Goal: Task Accomplishment & Management: Manage account settings

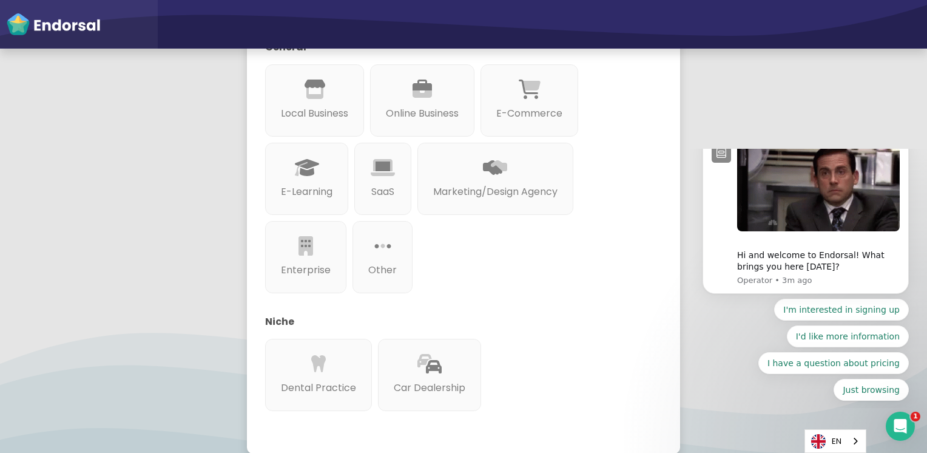
scroll to position [182, 0]
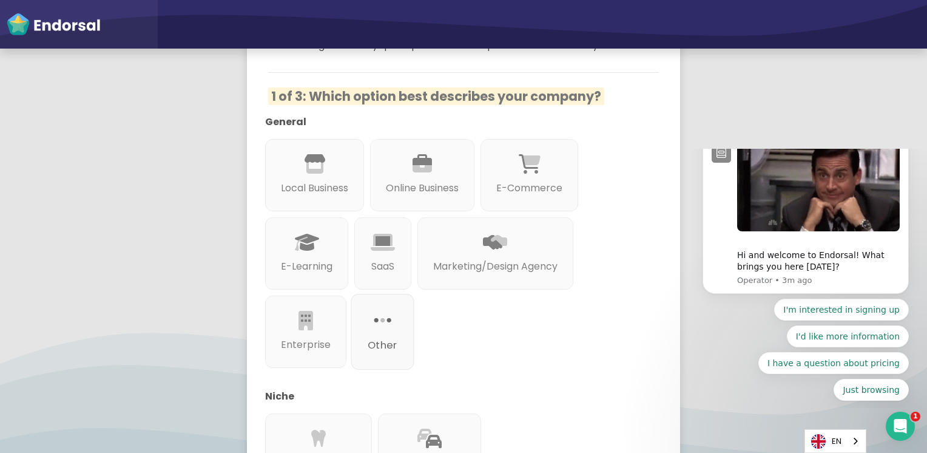
click at [372, 331] on div at bounding box center [383, 334] width 30 height 7
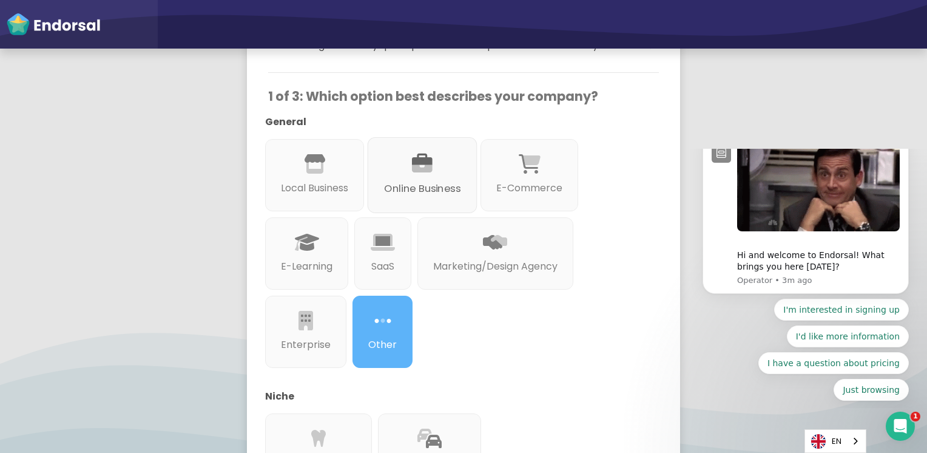
click at [409, 161] on div "Online Business" at bounding box center [423, 175] width 110 height 76
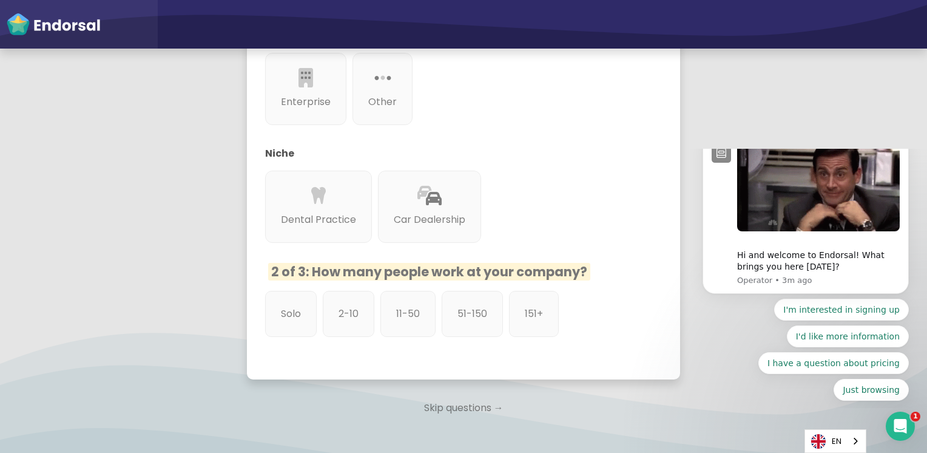
scroll to position [485, 0]
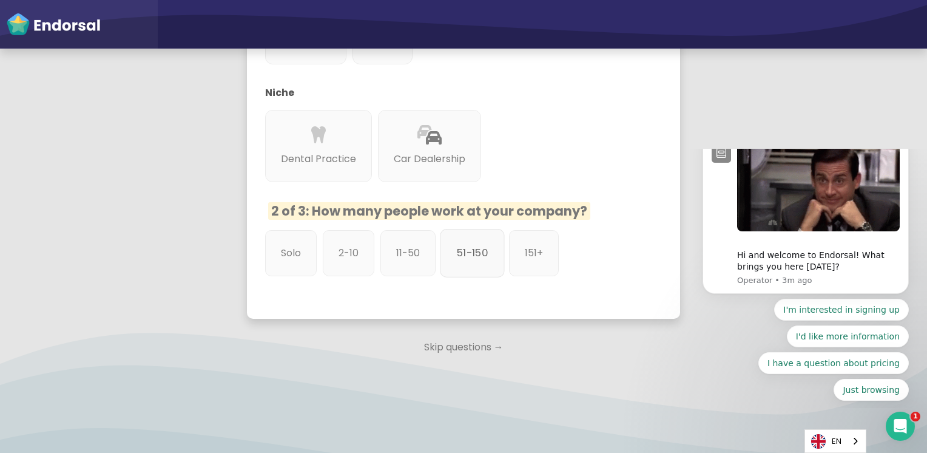
click at [461, 245] on p "51-150" at bounding box center [472, 252] width 31 height 15
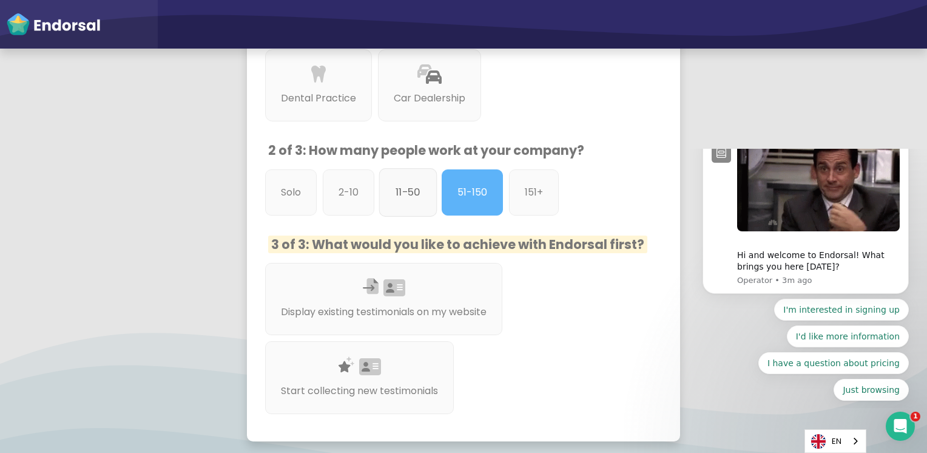
scroll to position [607, 0]
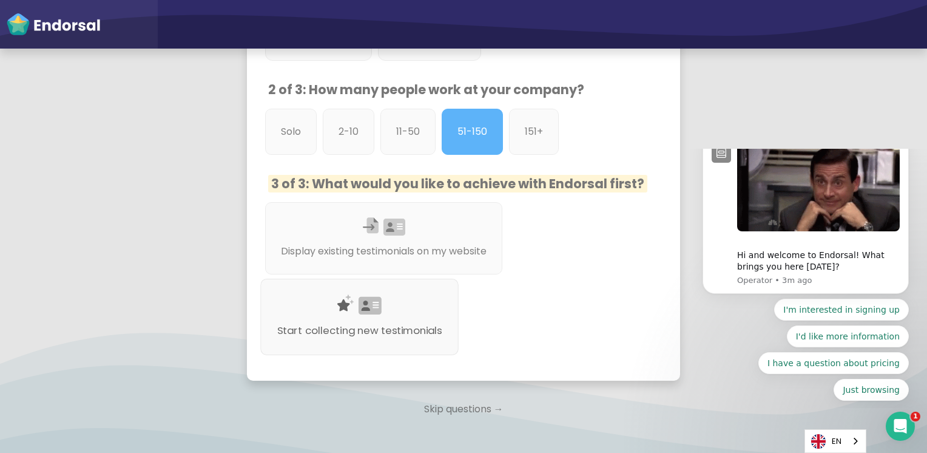
click at [406, 294] on div "Start collecting new testimonials" at bounding box center [359, 316] width 198 height 76
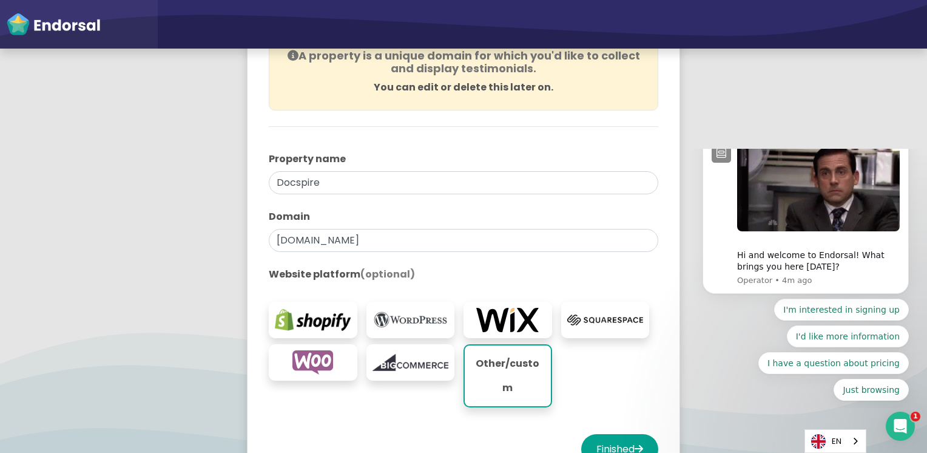
scroll to position [182, 0]
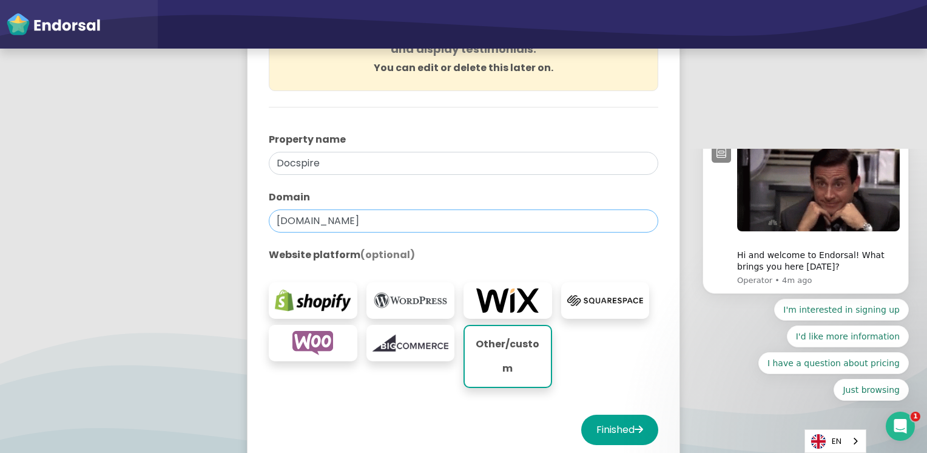
click at [381, 226] on input "[DOMAIN_NAME]" at bounding box center [463, 220] width 389 height 23
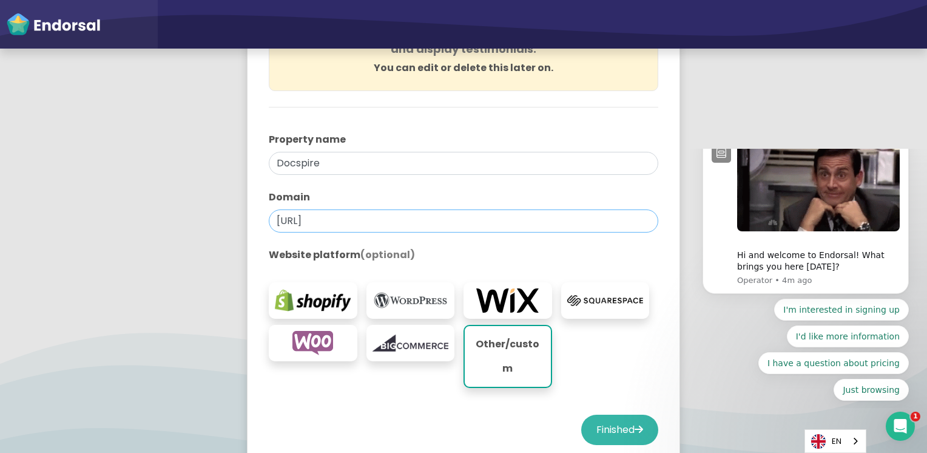
type input "[URL]"
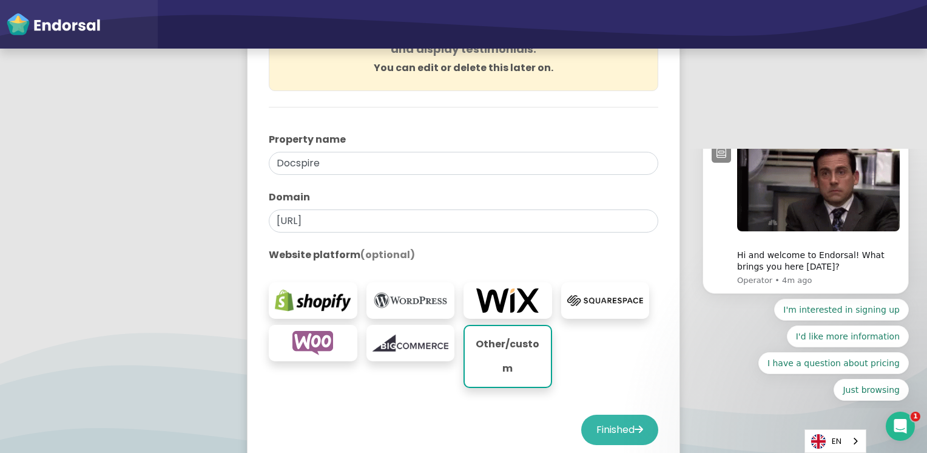
click at [599, 414] on button "Finished" at bounding box center [619, 429] width 77 height 30
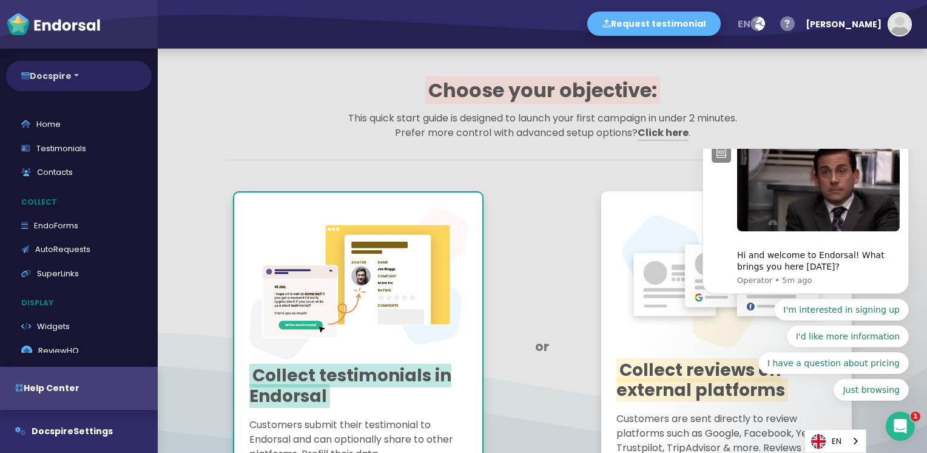
click at [87, 72] on button "Docspire" at bounding box center [79, 76] width 146 height 30
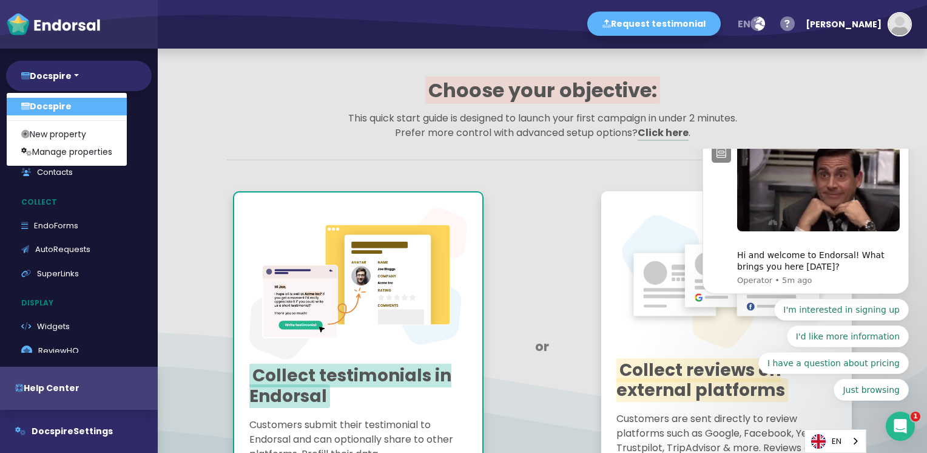
click at [726, 87] on h1 "Choose your objective:" at bounding box center [542, 90] width 631 height 23
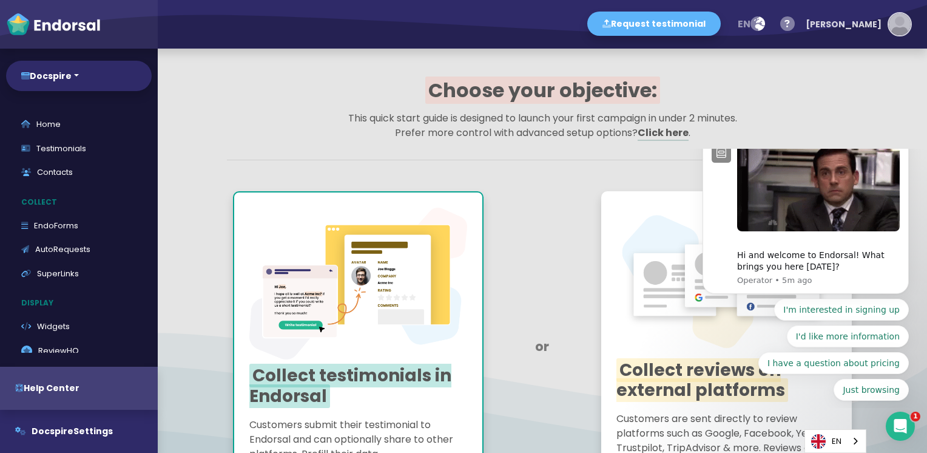
click at [871, 23] on div "[PERSON_NAME]" at bounding box center [844, 24] width 76 height 36
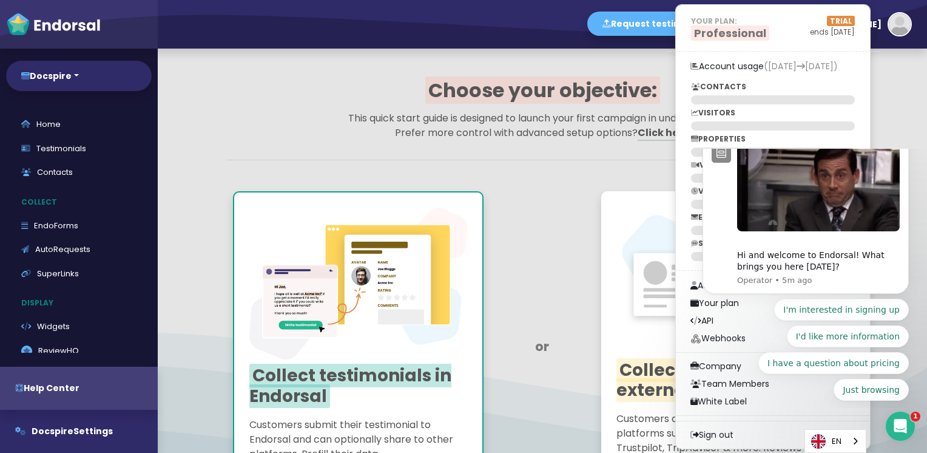
click at [906, 138] on icon "Dismiss notification" at bounding box center [905, 135] width 4 height 4
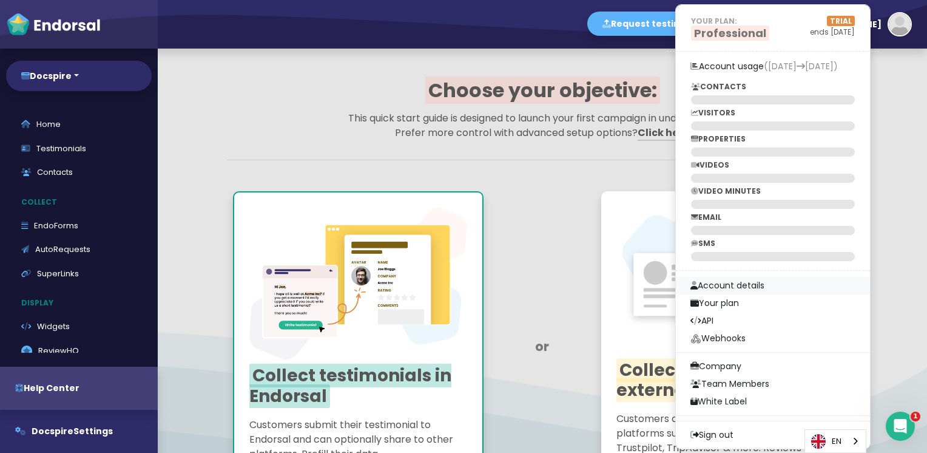
click at [786, 282] on link "Account details" at bounding box center [773, 286] width 194 height 18
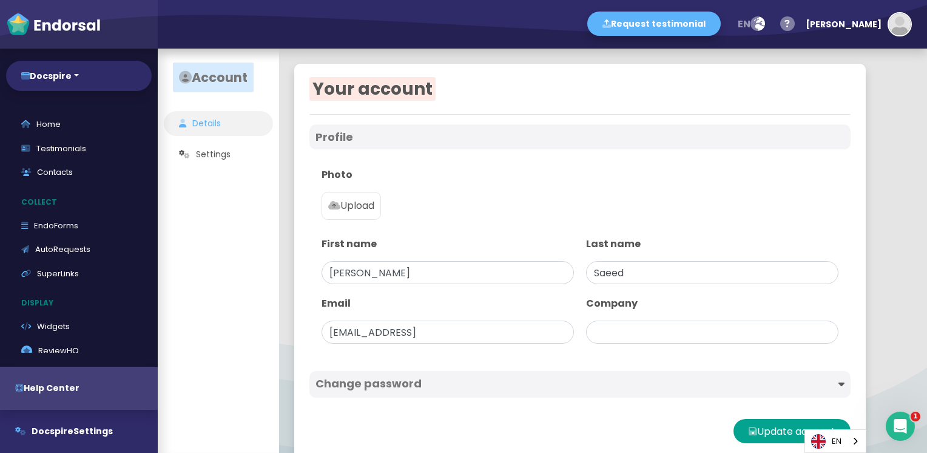
type input "Docspire"
drag, startPoint x: 412, startPoint y: 271, endPoint x: 307, endPoint y: 273, distance: 105.0
click at [307, 273] on div "Your account Profile Photo Upload First name [PERSON_NAME] Last name [PERSON_NA…" at bounding box center [579, 261] width 571 height 394
type input "Docspire"
drag, startPoint x: 676, startPoint y: 267, endPoint x: 495, endPoint y: 267, distance: 181.4
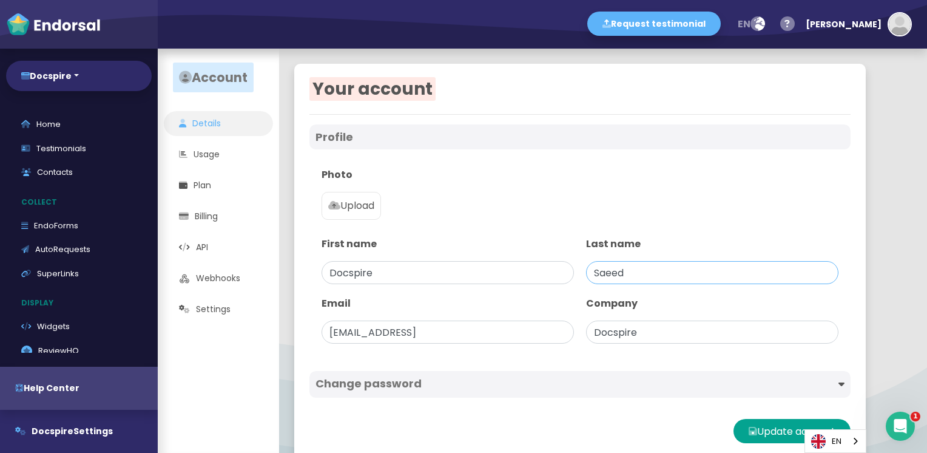
click at [495, 267] on div "Photo Upload First name Docspire Last name [PERSON_NAME] Email [EMAIL_ADDRESS] …" at bounding box center [579, 255] width 541 height 200
click at [767, 426] on button "Update account" at bounding box center [791, 431] width 117 height 24
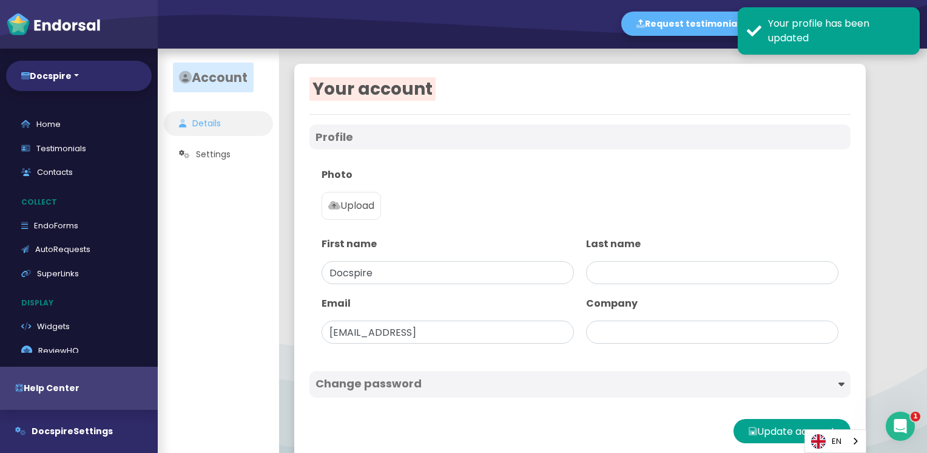
type input "Docspire"
click at [16, 26] on img at bounding box center [53, 24] width 95 height 24
select select "14"
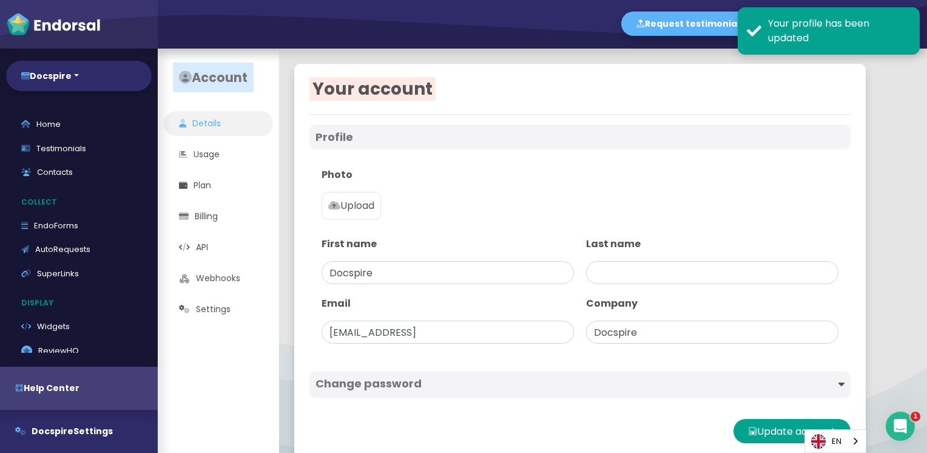
select select "14"
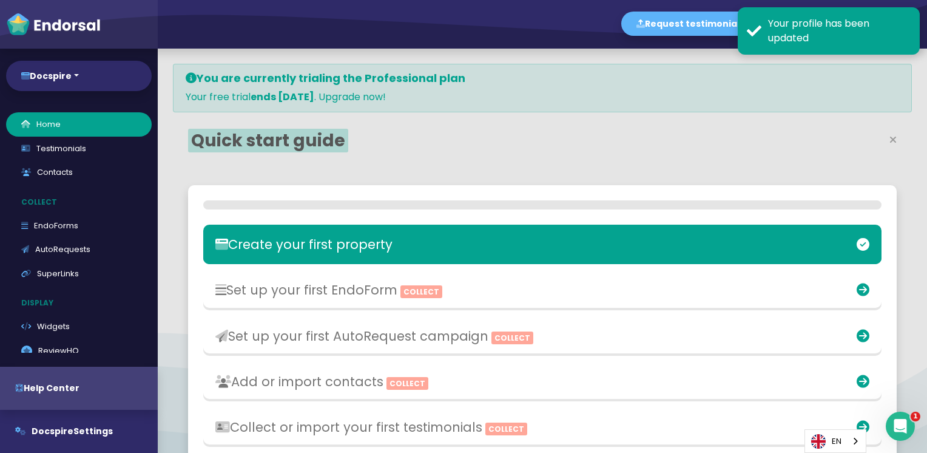
scroll to position [295, 456]
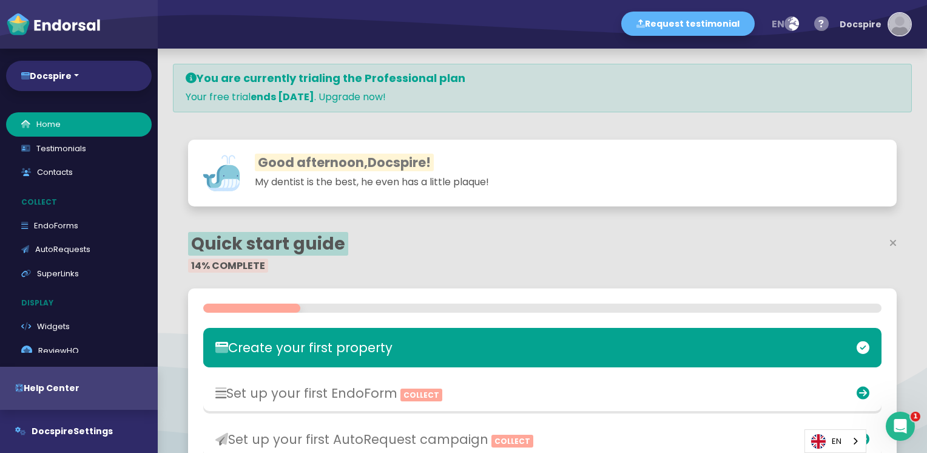
click at [904, 21] on img "button" at bounding box center [900, 24] width 22 height 22
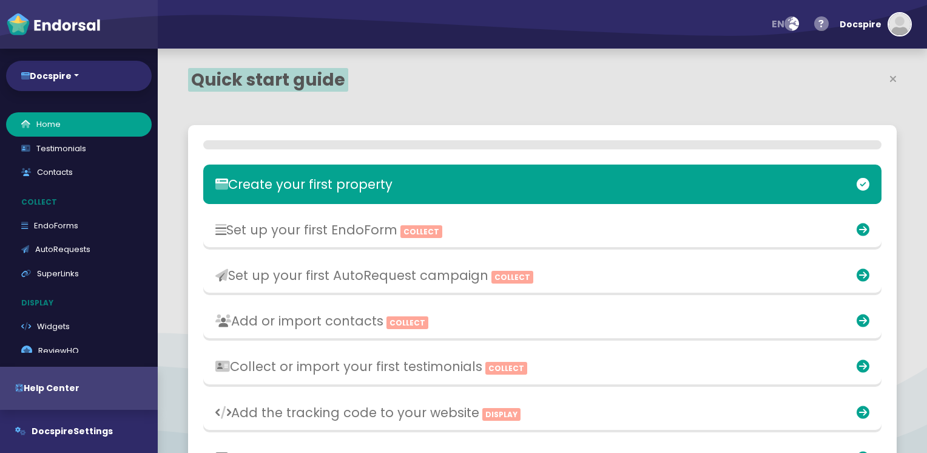
select select "14"
